Goal: Task Accomplishment & Management: Complete application form

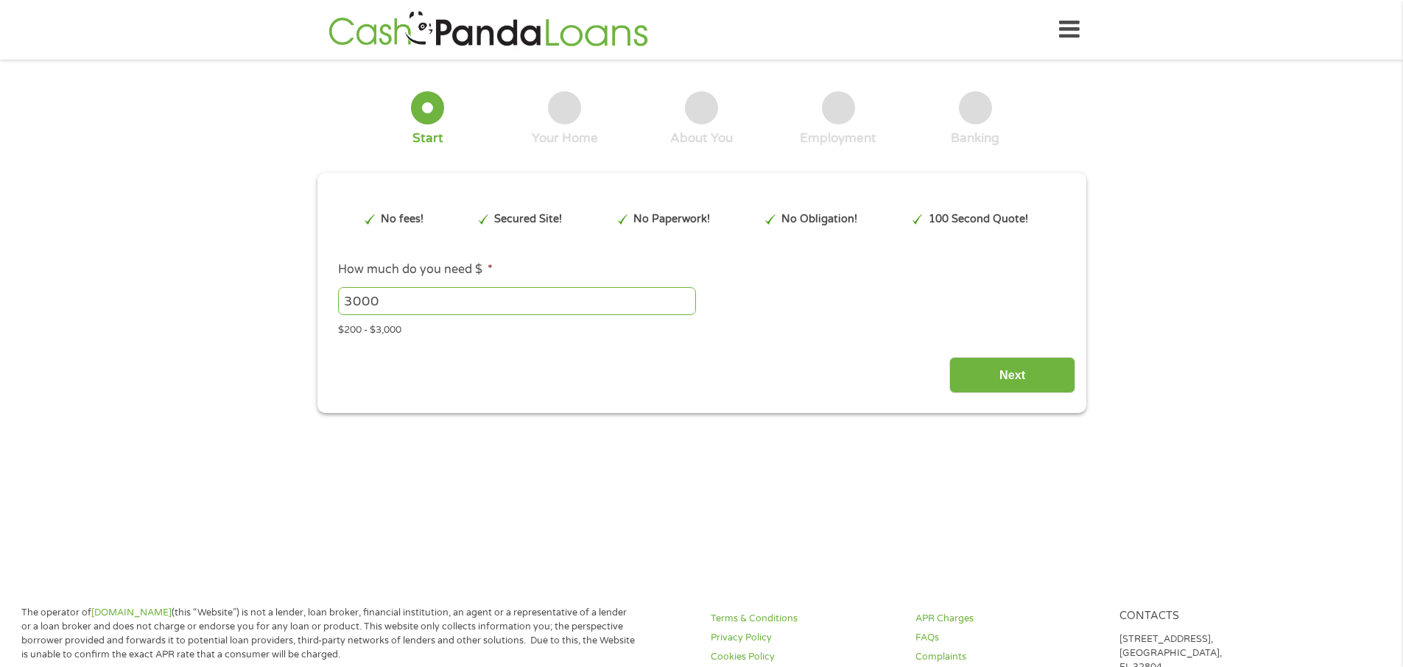
type input "CjwKCAjwiNXFBhBKEiwAPSaPCUOtF-0moLmVyH8p_Y4xCm_ZtwNcn7Sp_FMMmuqDkq3xhWb9aB4NdBo…"
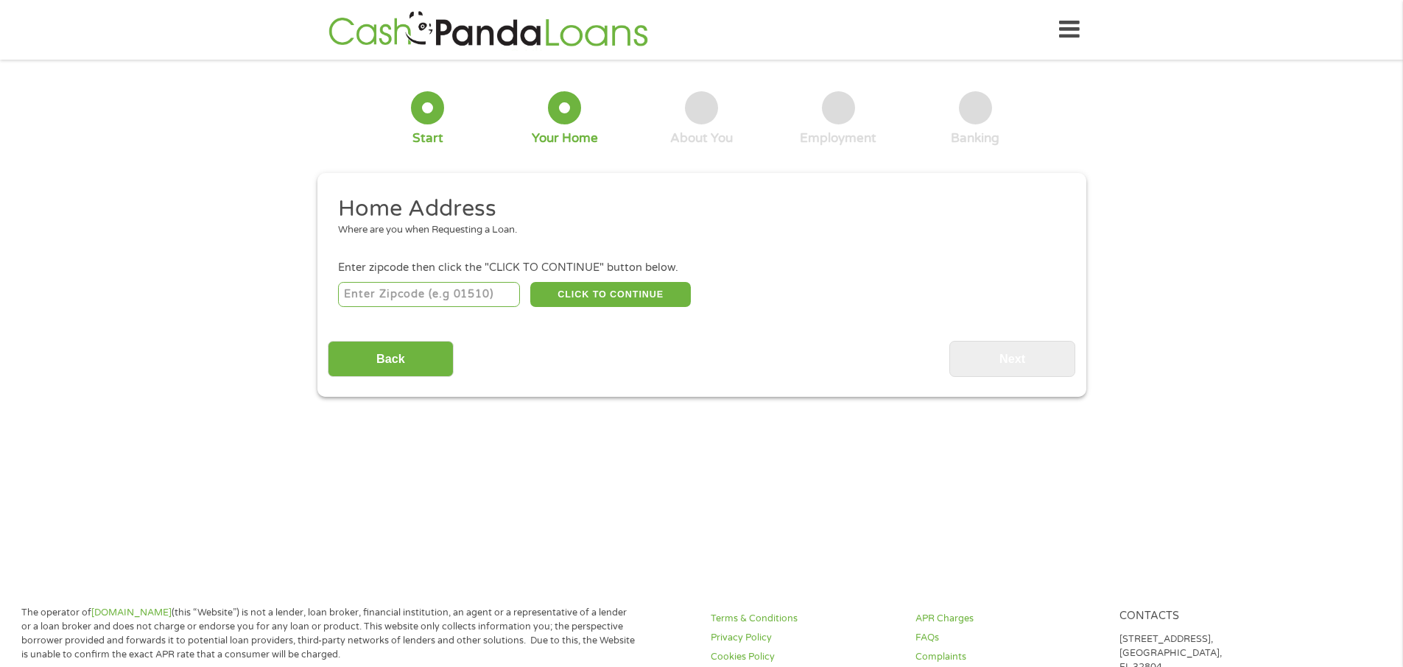
click at [380, 299] on input "number" at bounding box center [429, 294] width 182 height 25
type input "77075"
click at [650, 288] on button "CLICK TO CONTINUE" at bounding box center [610, 294] width 161 height 25
type input "77075"
type input "[GEOGRAPHIC_DATA]"
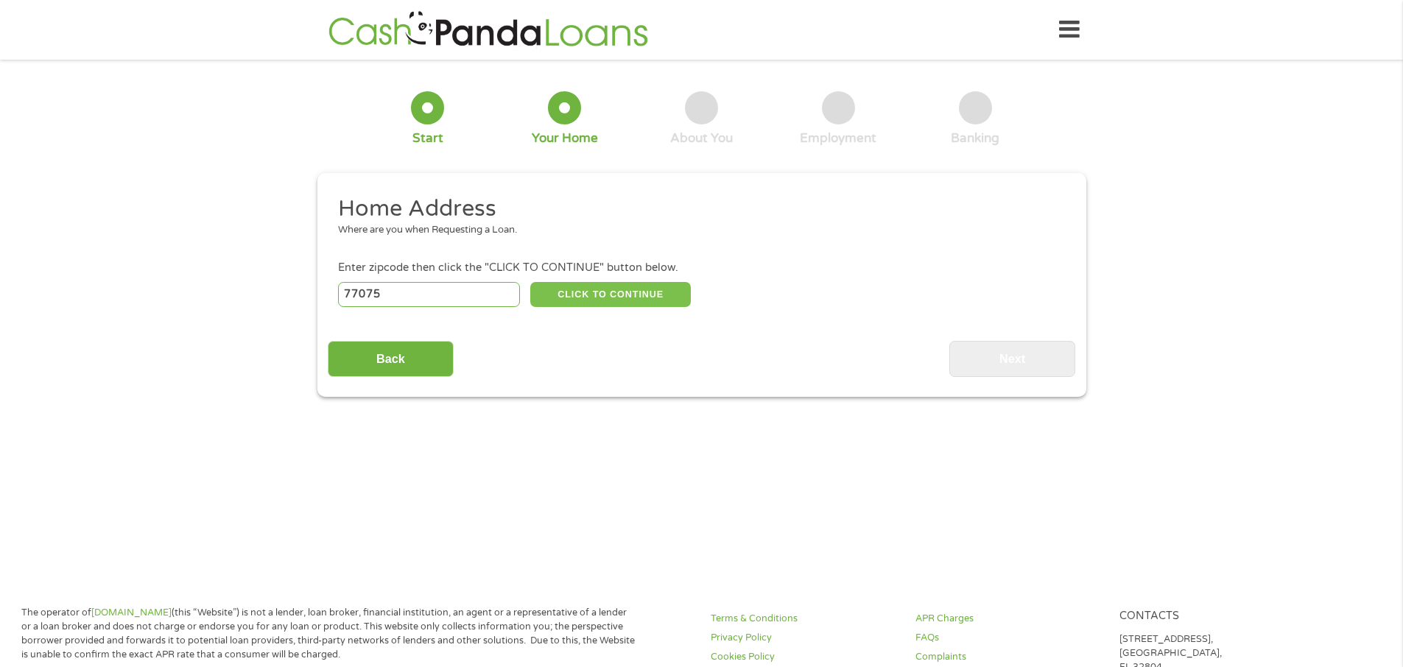
select select "[US_STATE]"
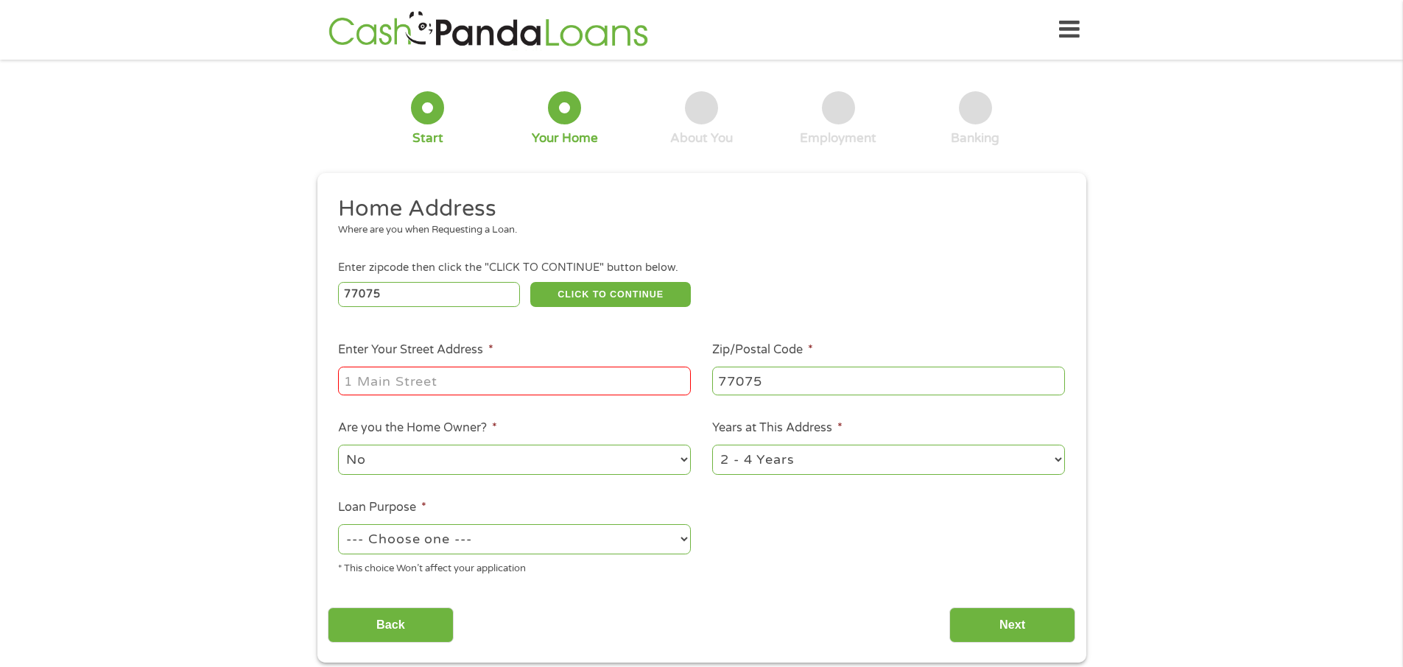
click at [494, 373] on input "Enter Your Street Address *" at bounding box center [514, 381] width 353 height 28
type input "[STREET_ADDRESS]"
click at [610, 454] on select "No Yes" at bounding box center [514, 460] width 353 height 30
click at [338, 445] on select "No Yes" at bounding box center [514, 460] width 353 height 30
click at [962, 458] on select "1 Year or less 1 - 2 Years 2 - 4 Years Over 4 Years" at bounding box center [888, 460] width 353 height 30
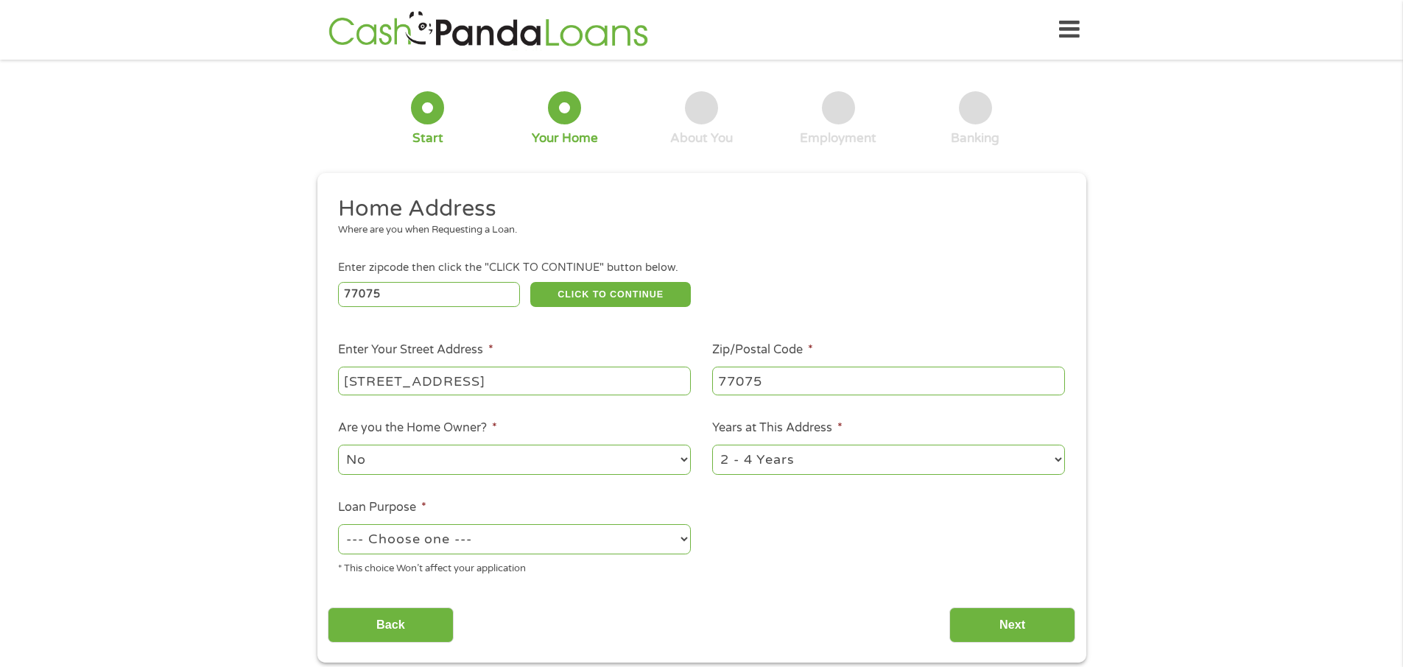
select select "12months"
click at [712, 445] on select "1 Year or less 1 - 2 Years 2 - 4 Years Over 4 Years" at bounding box center [888, 460] width 353 height 30
click at [471, 537] on select "--- Choose one --- Pay Bills Debt Consolidation Home Improvement Major Purchase…" at bounding box center [514, 539] width 353 height 30
select select "homeimprovement"
click at [338, 524] on select "--- Choose one --- Pay Bills Debt Consolidation Home Improvement Major Purchase…" at bounding box center [514, 539] width 353 height 30
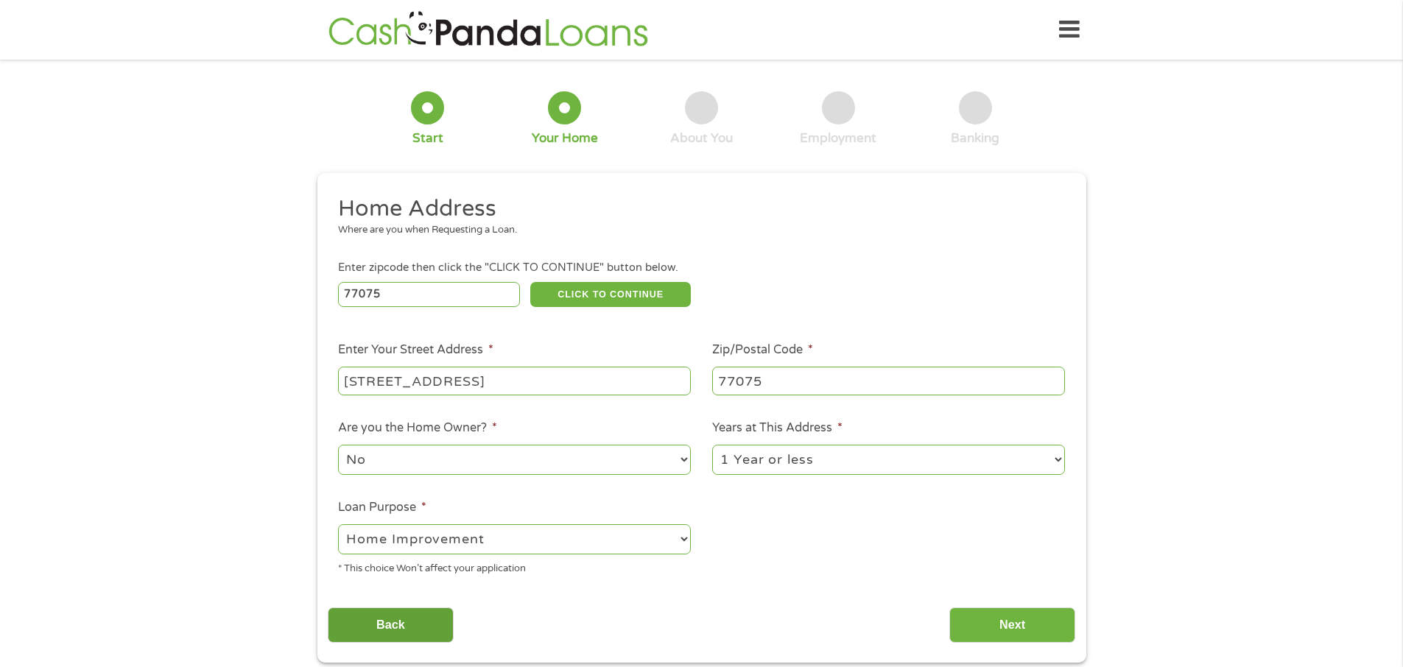
click at [408, 620] on input "Back" at bounding box center [391, 626] width 126 height 36
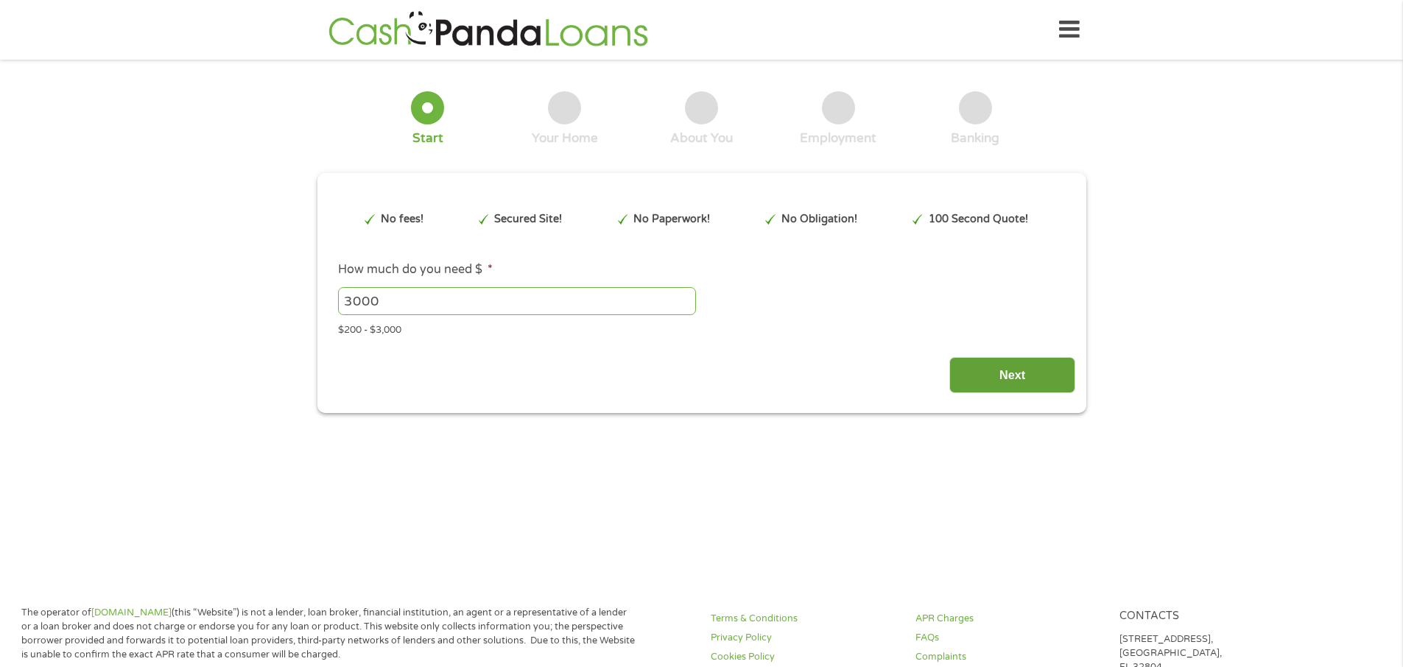
click at [999, 375] on input "Next" at bounding box center [1012, 375] width 126 height 36
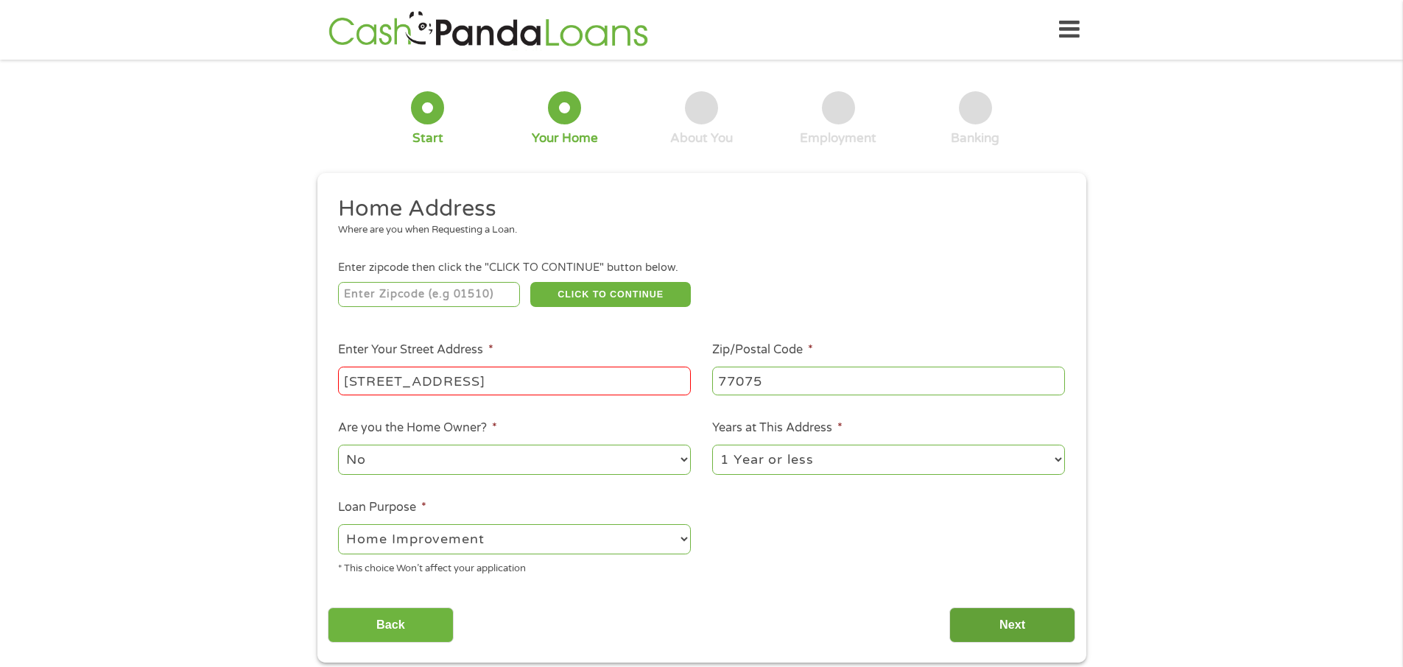
click at [1047, 619] on input "Next" at bounding box center [1012, 626] width 126 height 36
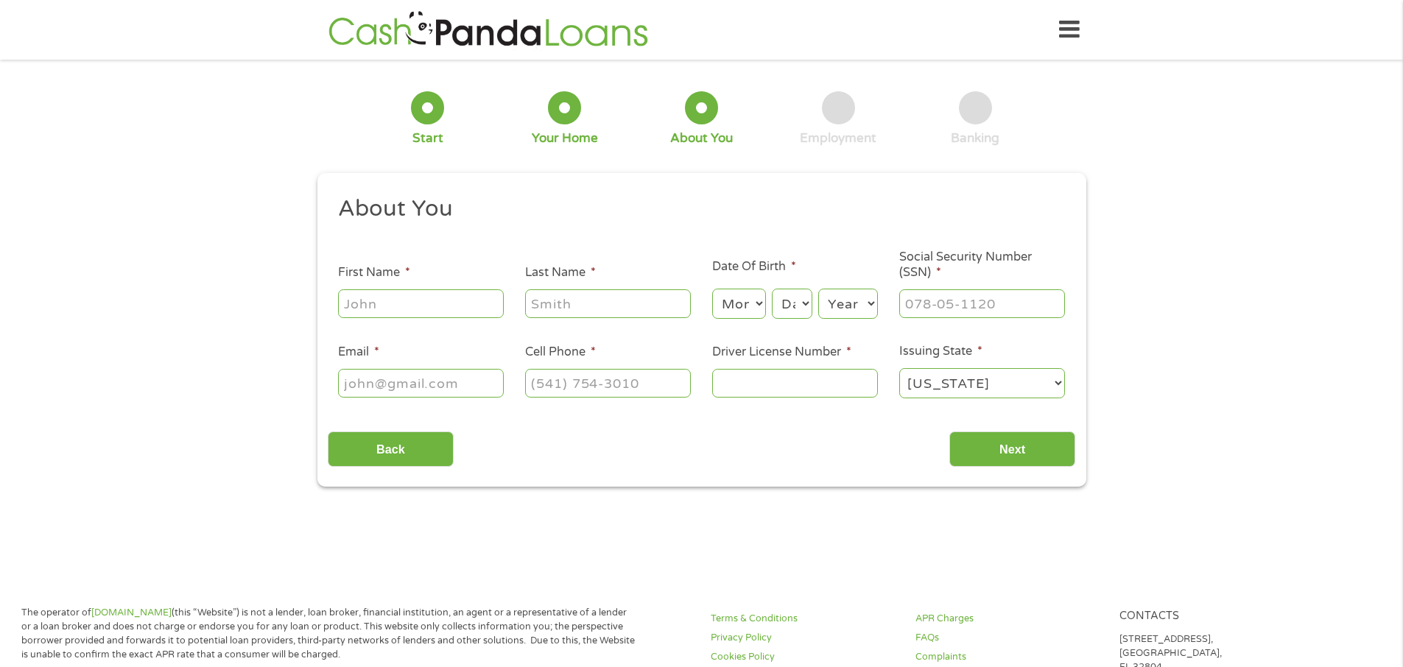
click at [379, 308] on input "First Name *" at bounding box center [421, 303] width 166 height 28
type input "[PERSON_NAME]"
select select "12"
select select "16"
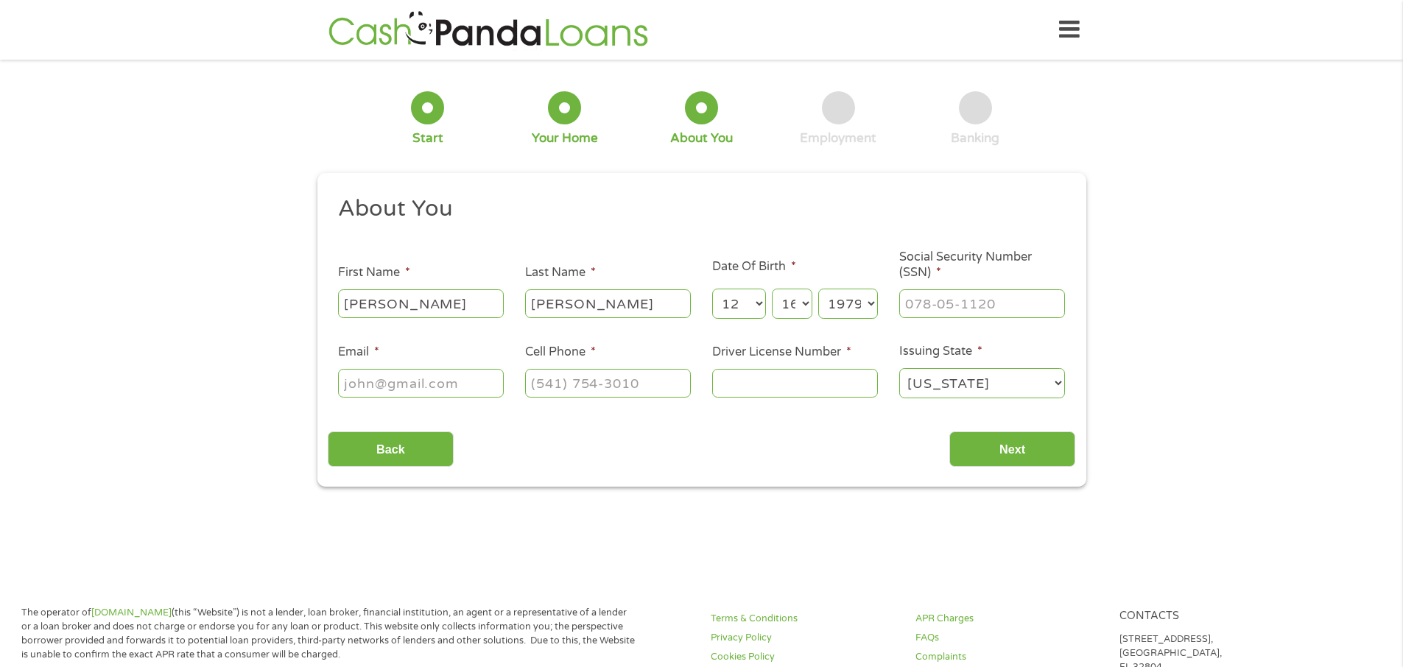
select select "1975"
type input "451-63-9283"
type input "[EMAIL_ADDRESS][DOMAIN_NAME]"
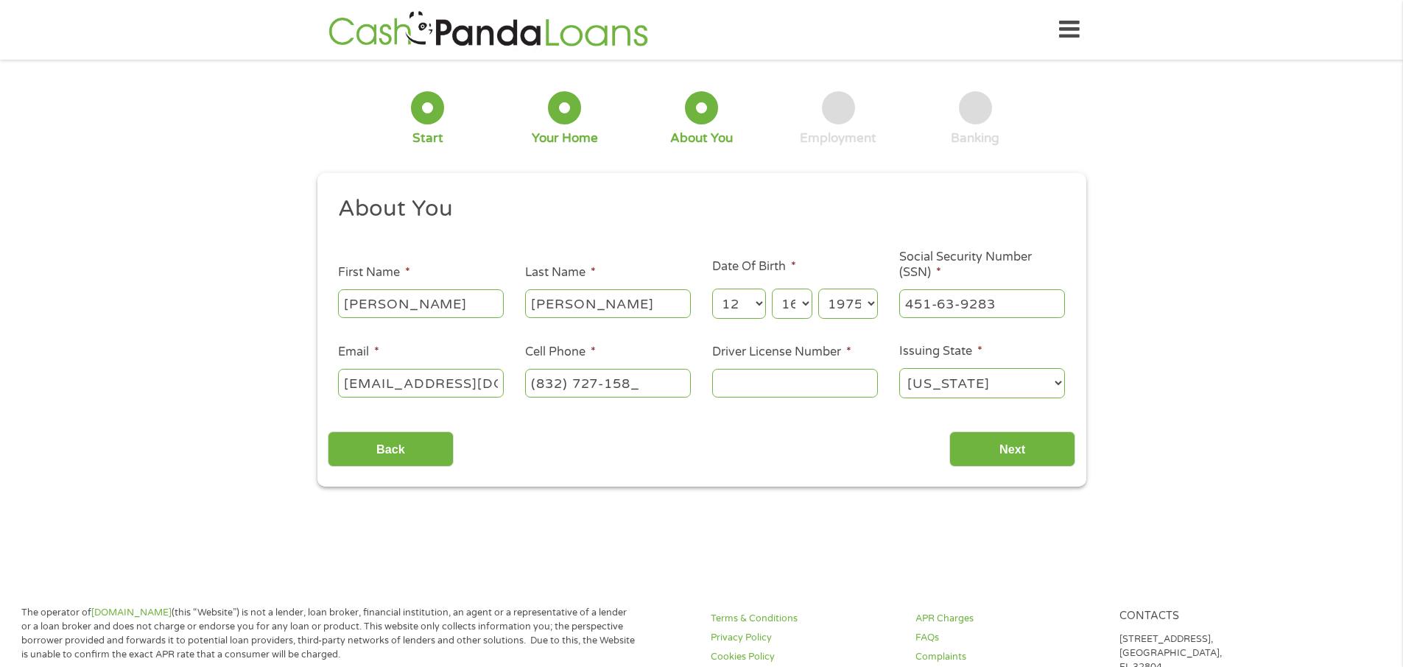
type input "[PHONE_NUMBER]"
type input "19069218"
click at [1026, 454] on input "Next" at bounding box center [1012, 450] width 126 height 36
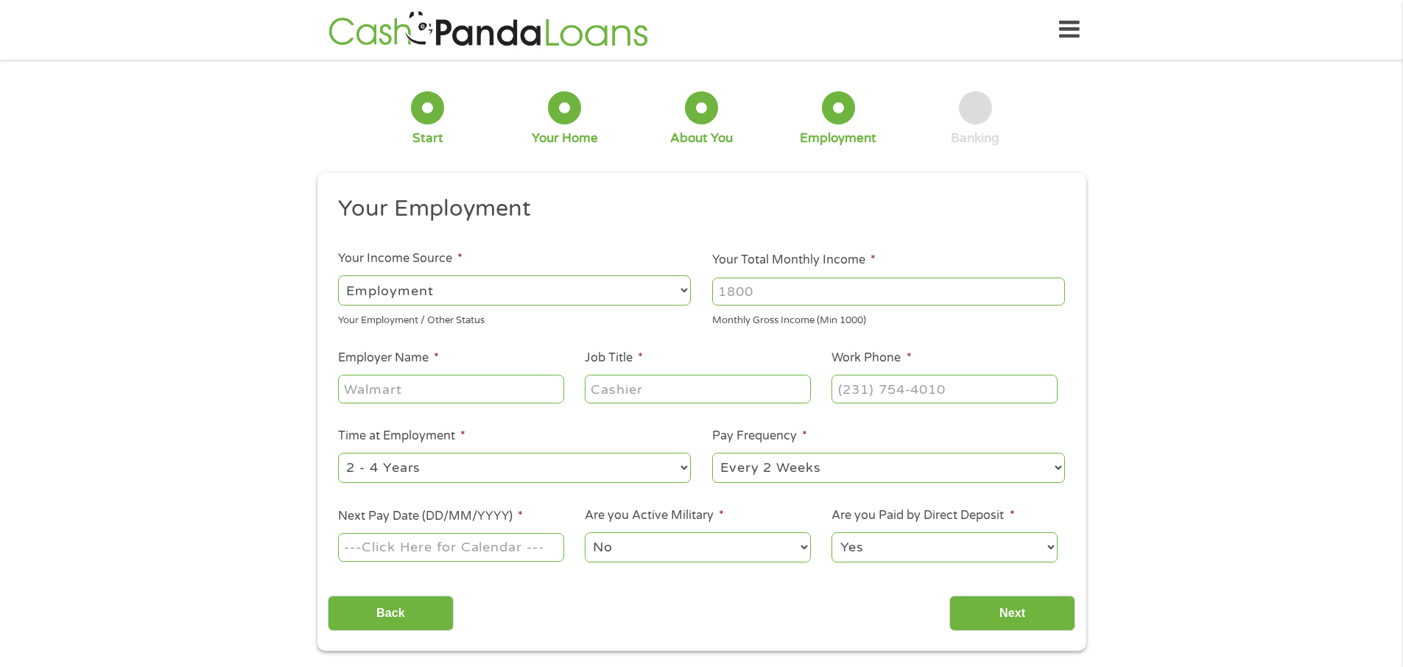
click at [776, 288] on input "Your Total Monthly Income *" at bounding box center [888, 292] width 353 height 28
type input "2400"
click at [382, 392] on input "Employer Name *" at bounding box center [450, 389] width 225 height 28
type input "Specs"
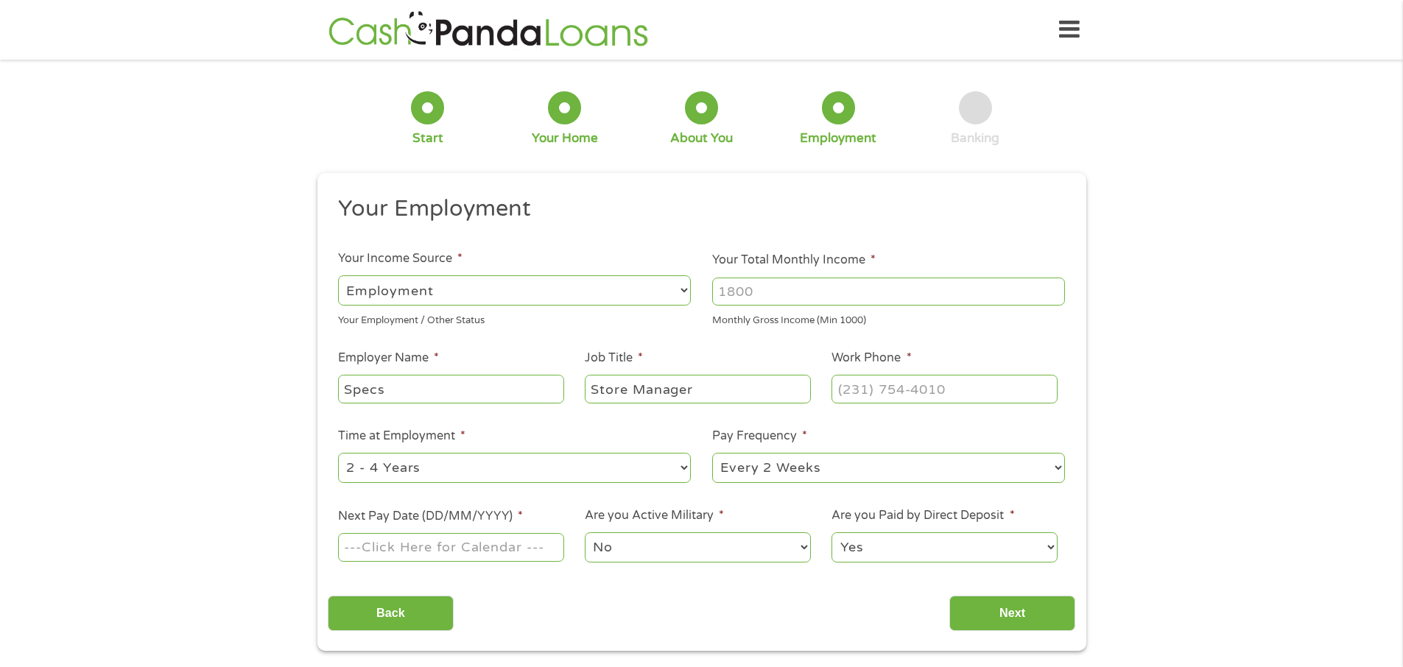
type input "Store Manager"
click at [764, 291] on input "Your Total Monthly Income *" at bounding box center [888, 292] width 353 height 28
click at [773, 292] on input "4000" at bounding box center [888, 292] width 353 height 28
type input "4000.00"
click at [883, 388] on input "(___) ___-____" at bounding box center [944, 389] width 225 height 28
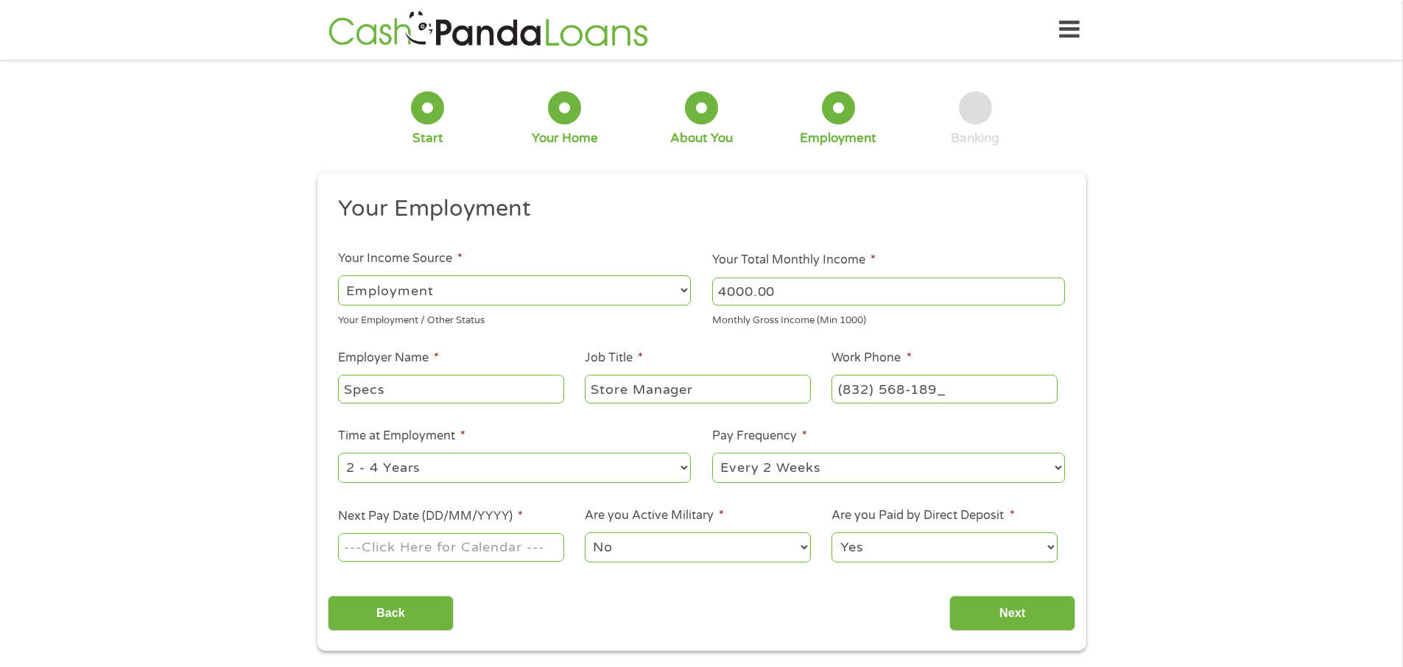
type input "[PHONE_NUMBER]"
click at [460, 547] on input "Next Pay Date (DD/MM/YYYY) *" at bounding box center [450, 547] width 225 height 28
type input "[DATE]"
click at [1033, 613] on input "Next" at bounding box center [1012, 614] width 126 height 36
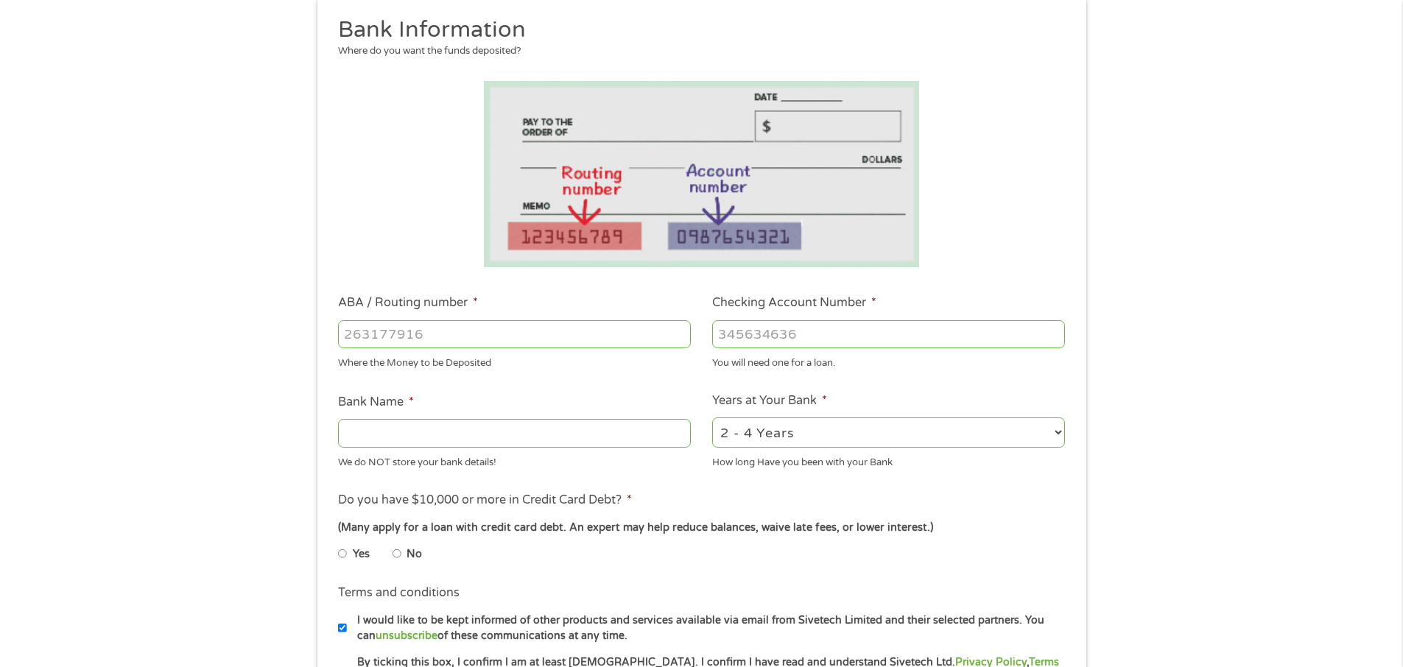
scroll to position [147, 0]
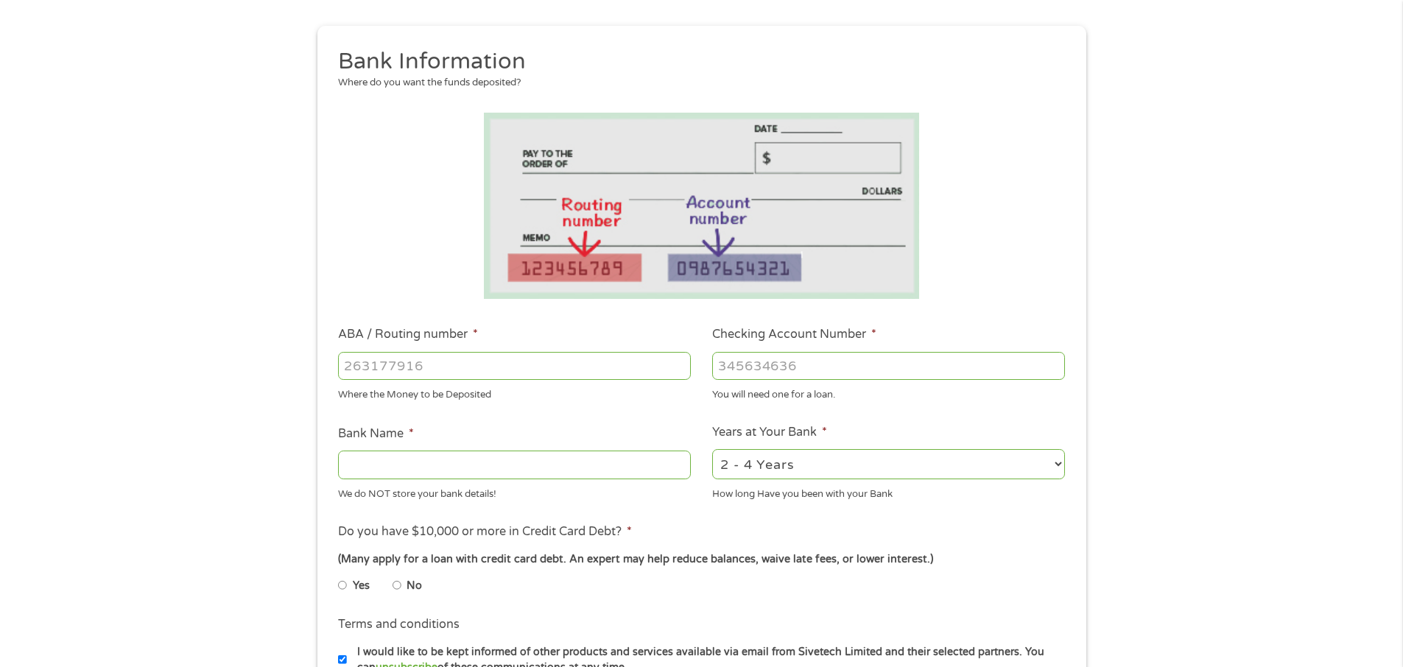
click at [415, 374] on input "ABA / Routing number *" at bounding box center [514, 366] width 353 height 28
type input "111000025"
type input "BANK OF AMERICA NA"
type input "111000025"
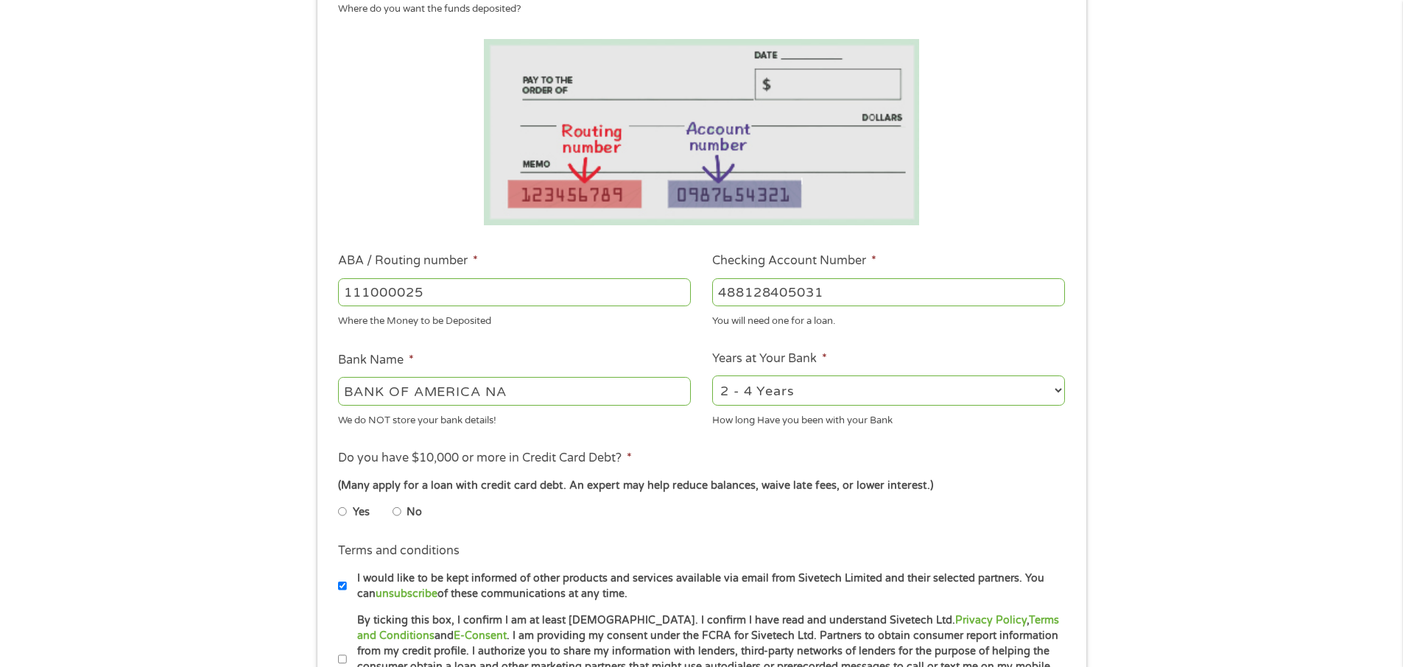
scroll to position [295, 0]
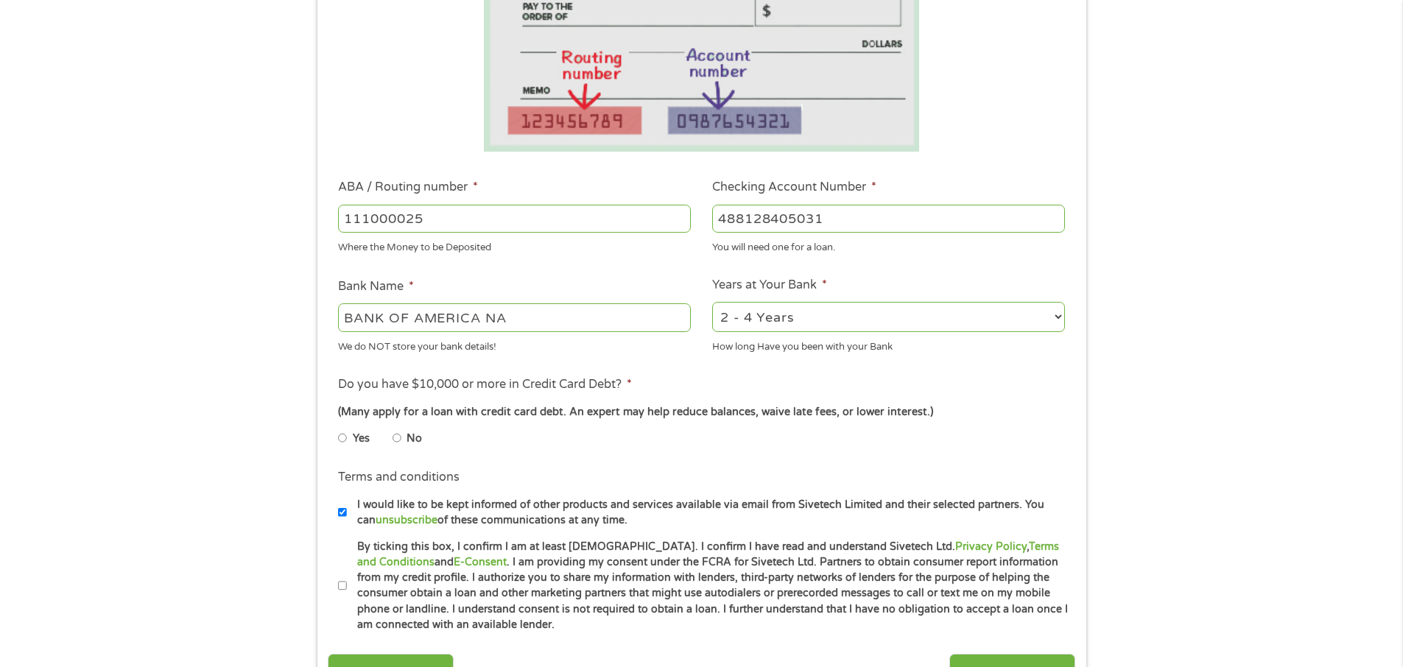
type input "488128405031"
click at [339, 435] on input "Yes" at bounding box center [342, 438] width 9 height 24
radio input "true"
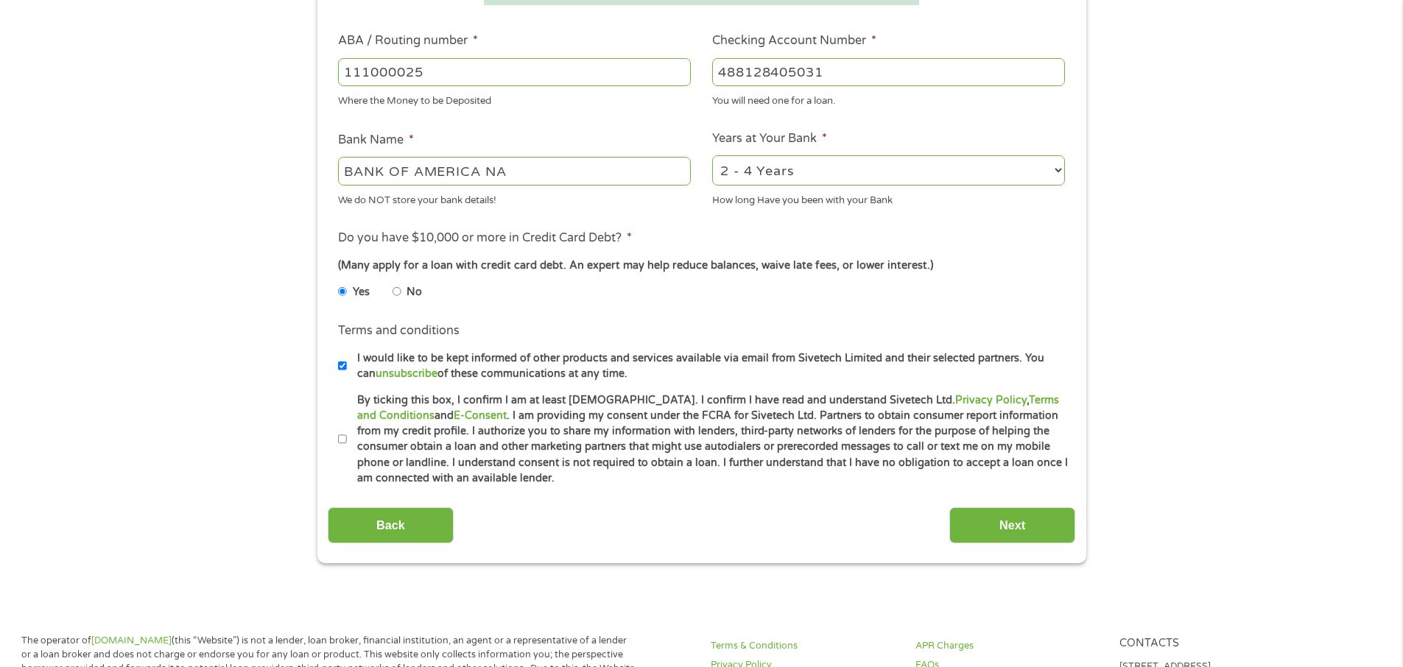
scroll to position [442, 0]
click at [340, 438] on input "By ticking this box, I confirm I am at least [DEMOGRAPHIC_DATA]. I confirm I ha…" at bounding box center [342, 439] width 9 height 24
checkbox input "true"
click at [343, 364] on input "I would like to be kept informed of other products and services available via e…" at bounding box center [342, 366] width 9 height 24
checkbox input "false"
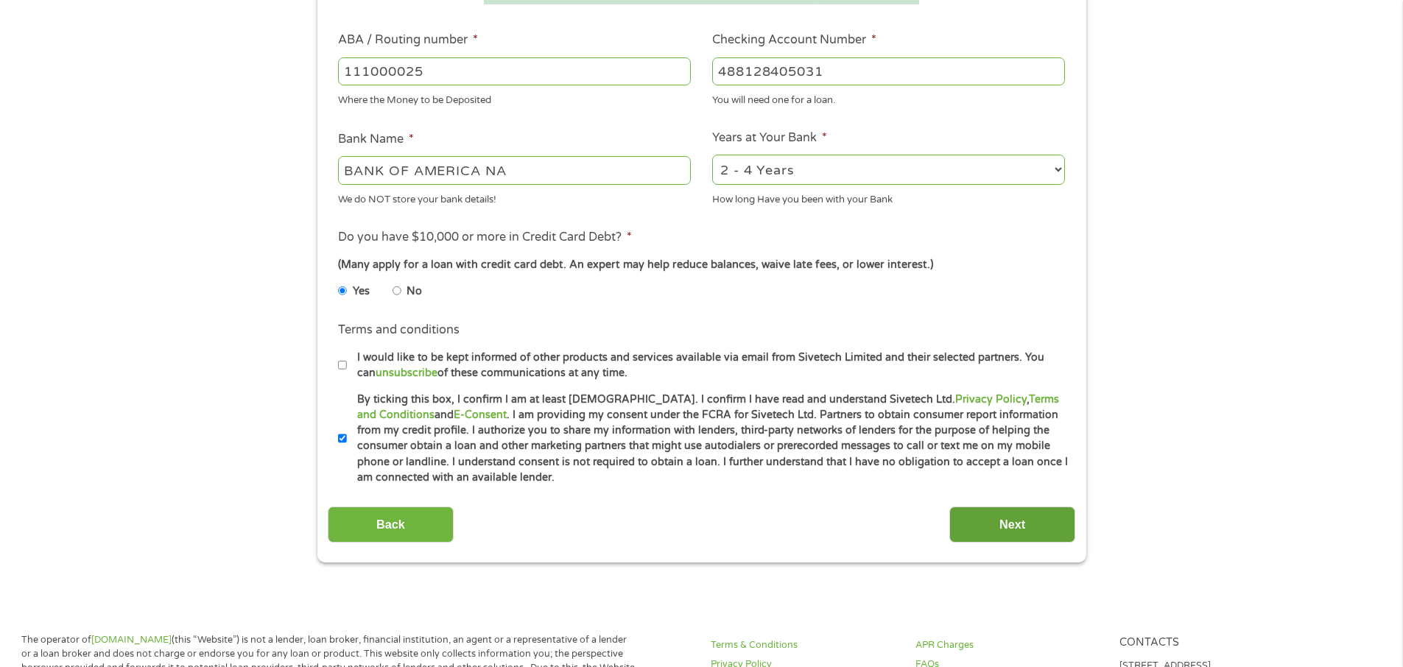
click at [1003, 532] on input "Next" at bounding box center [1012, 525] width 126 height 36
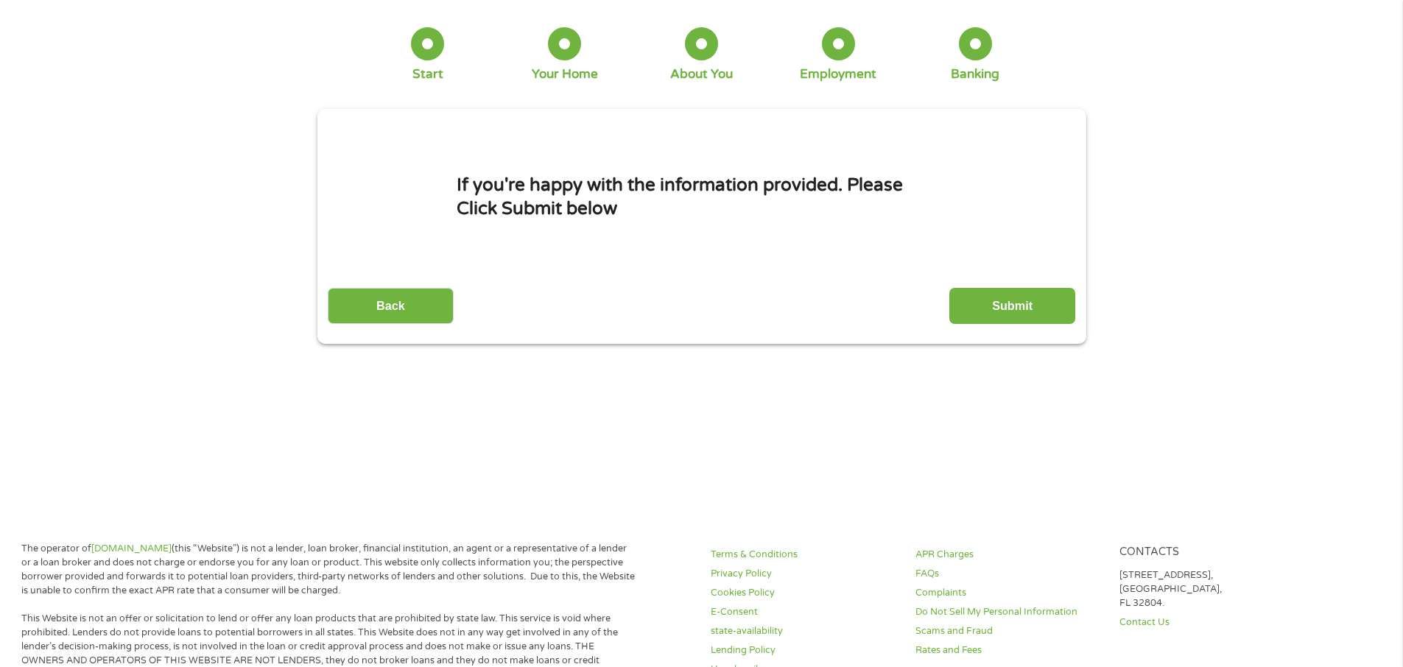
scroll to position [0, 0]
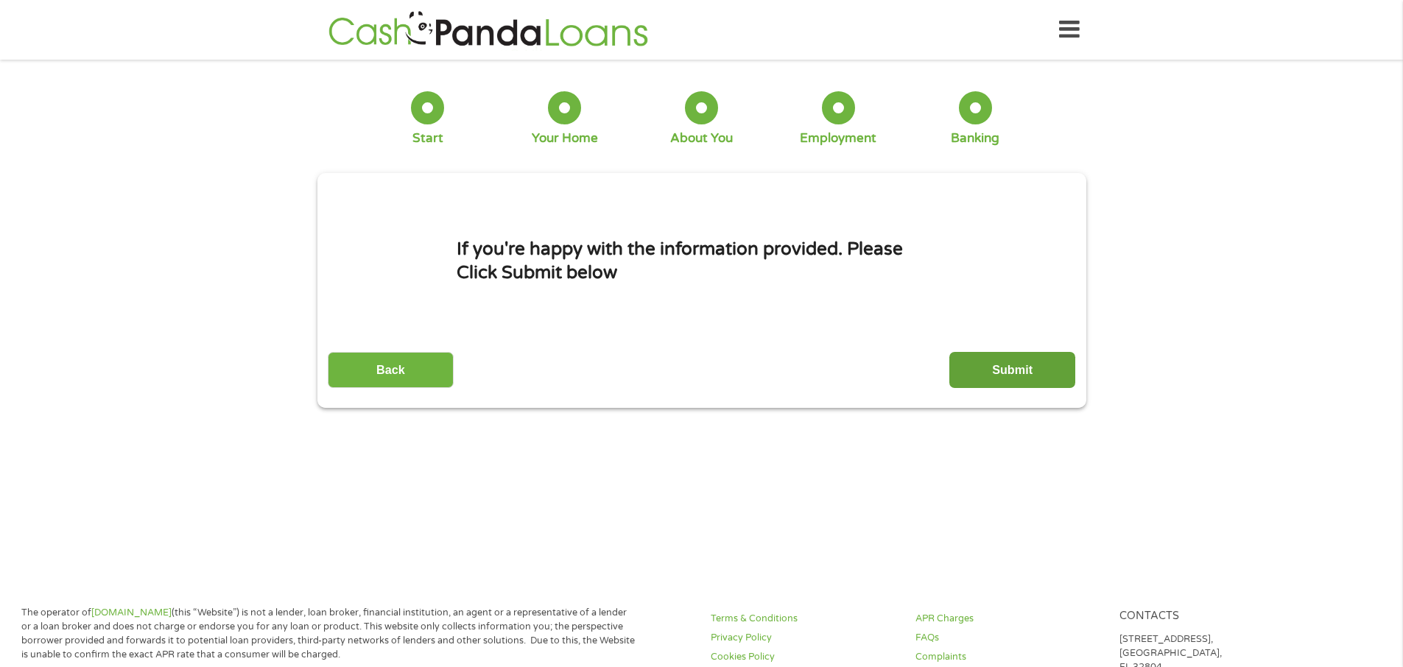
click at [1005, 363] on input "Submit" at bounding box center [1012, 370] width 126 height 36
